Goal: Information Seeking & Learning: Learn about a topic

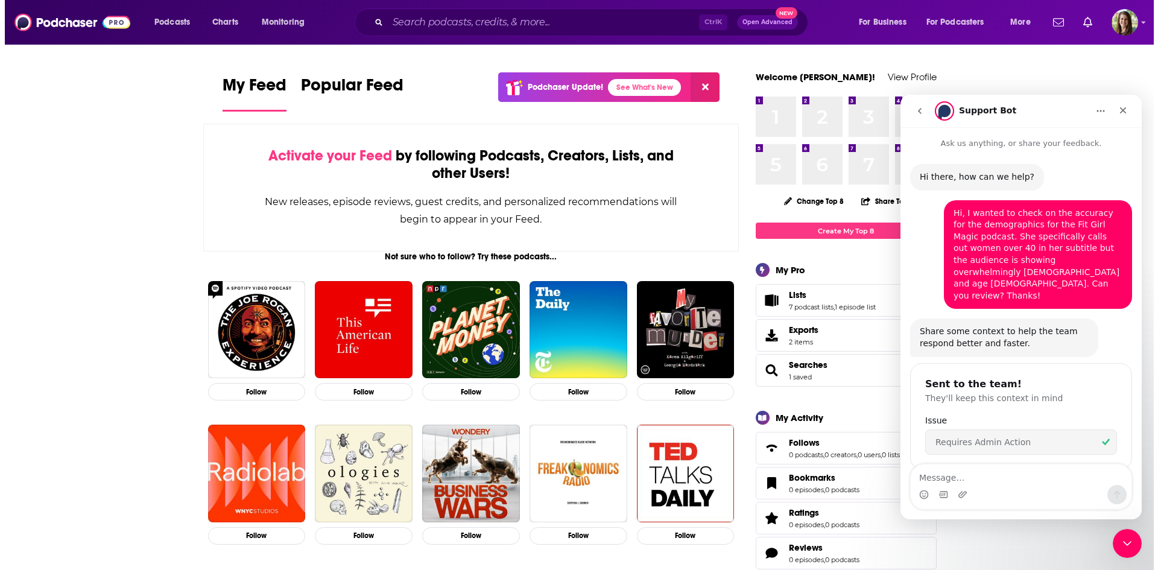
scroll to position [93, 0]
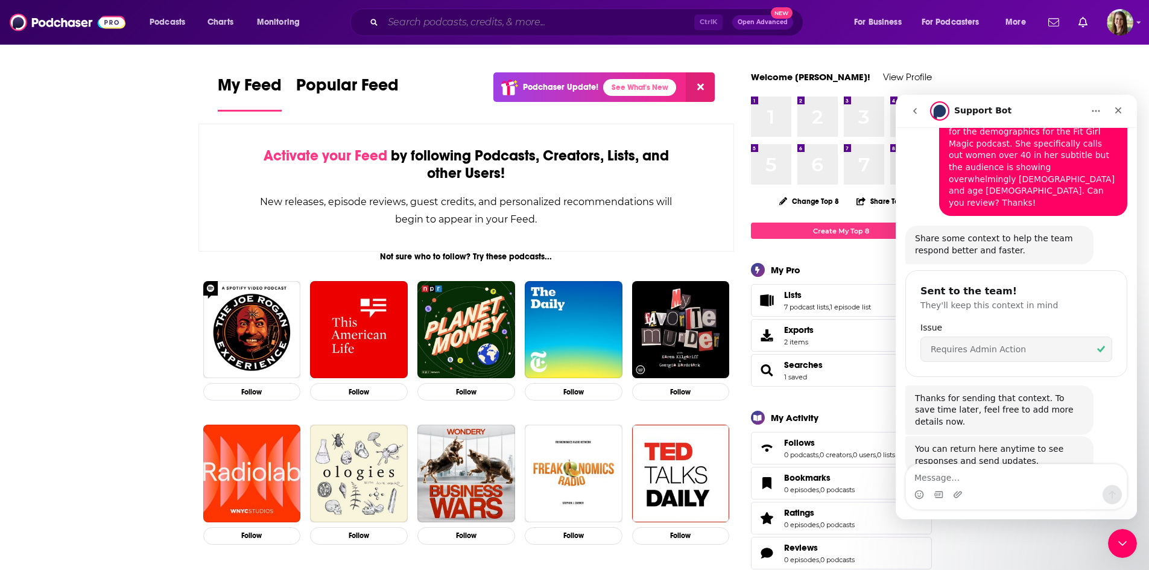
click at [546, 16] on input "Search podcasts, credits, & more..." at bounding box center [538, 22] width 311 height 19
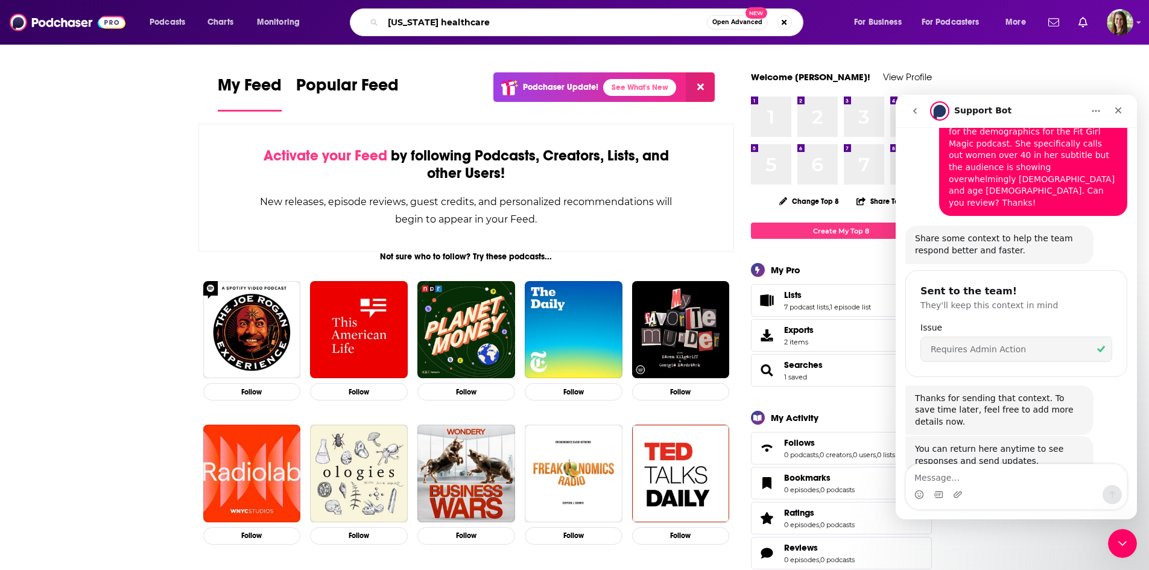
type input "[US_STATE] healthcare"
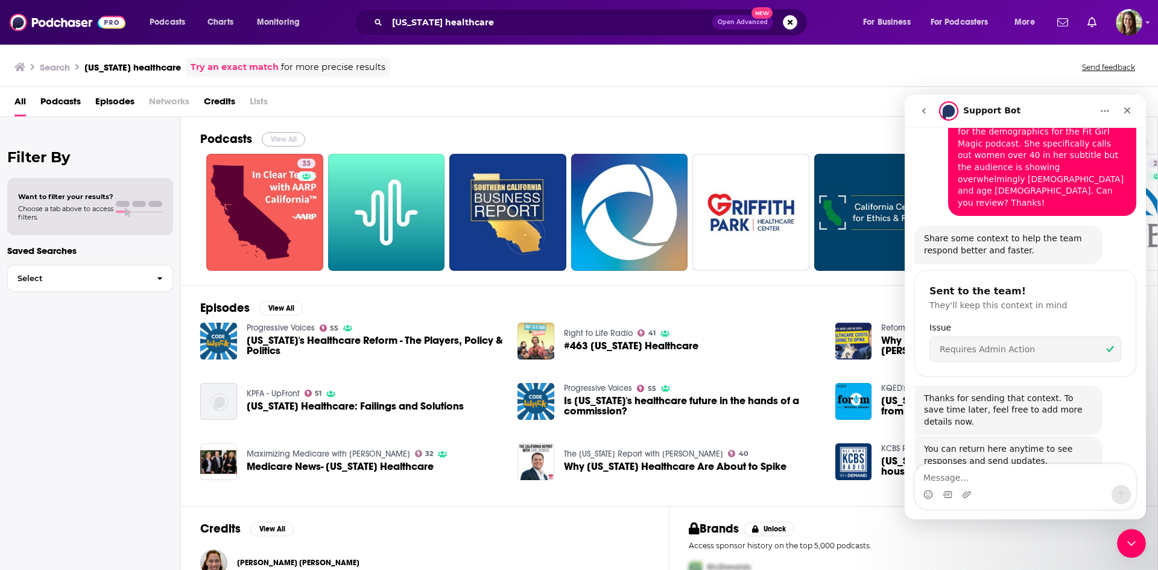
click at [284, 140] on button "View All" at bounding box center [283, 139] width 43 height 14
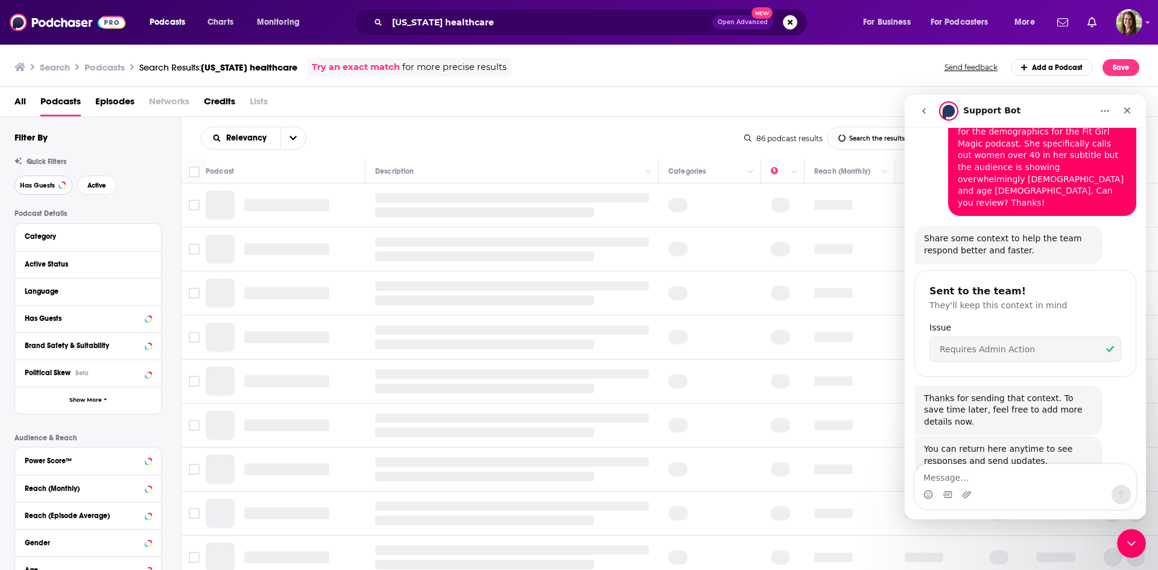
click at [31, 179] on button "Has Guests" at bounding box center [43, 185] width 58 height 19
click at [88, 186] on span "Active" at bounding box center [96, 185] width 19 height 7
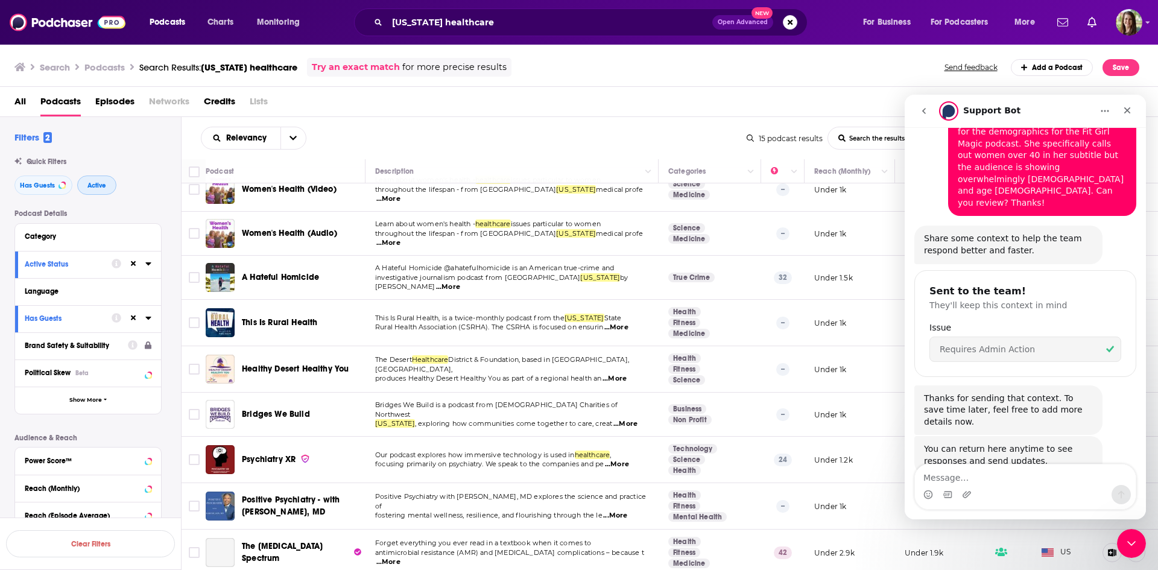
scroll to position [181, 0]
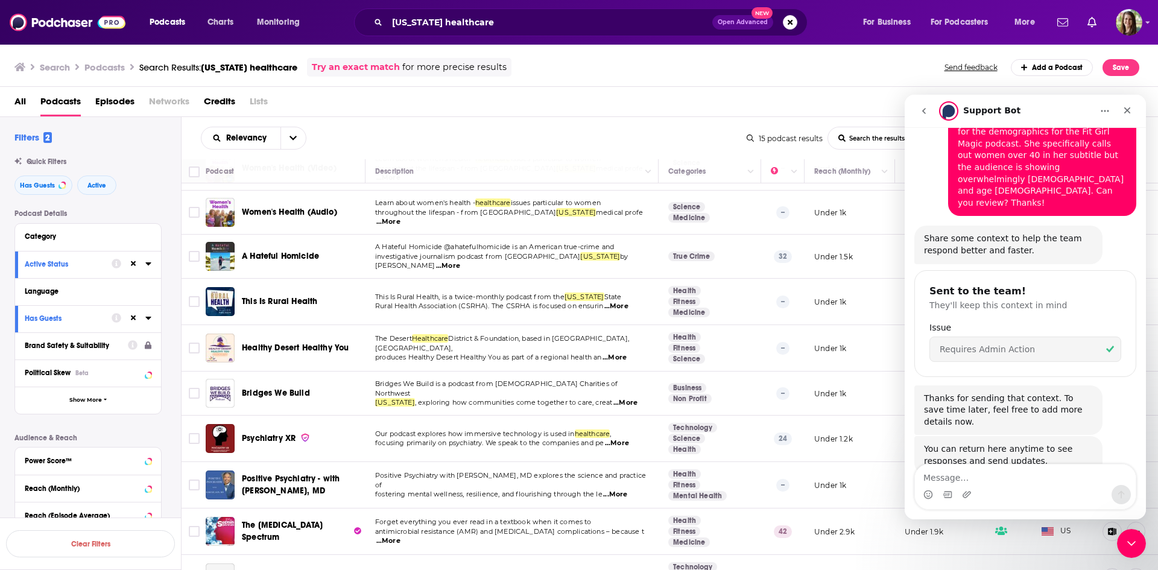
click at [619, 311] on span "...More" at bounding box center [617, 307] width 24 height 10
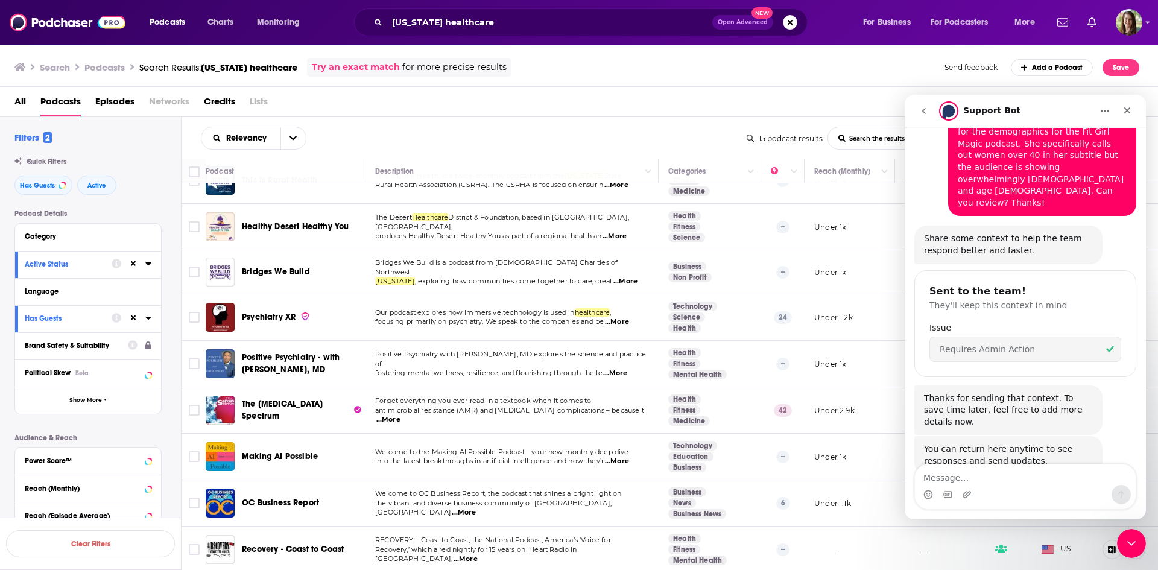
scroll to position [315, 0]
